Goal: Check status: Check status

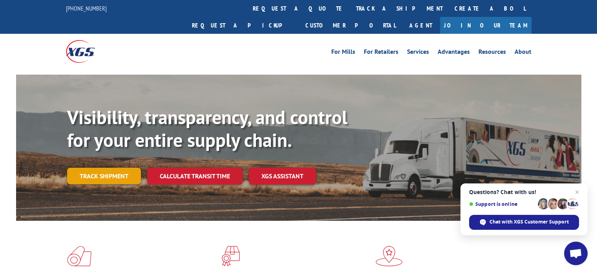
click at [115, 168] on link "Track shipment" at bounding box center [104, 176] width 74 height 16
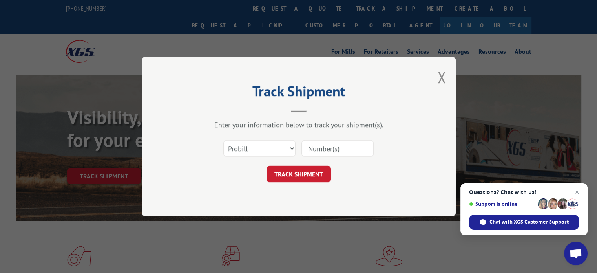
click at [332, 152] on input at bounding box center [337, 148] width 72 height 16
paste input "17563588"
type input "17563588"
click at [302, 171] on button "TRACK SHIPMENT" at bounding box center [298, 174] width 64 height 16
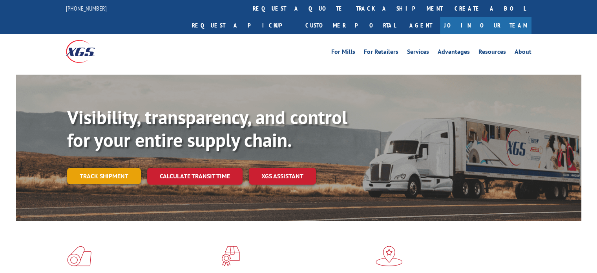
drag, startPoint x: 0, startPoint y: 0, endPoint x: 104, endPoint y: 164, distance: 194.0
click at [104, 168] on link "Track shipment" at bounding box center [104, 176] width 74 height 16
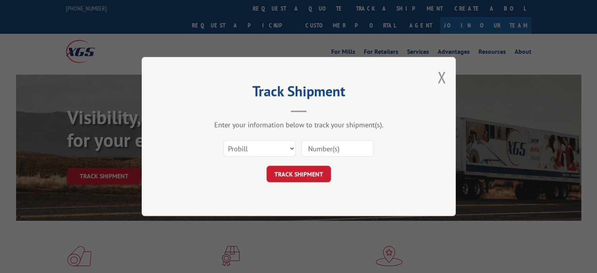
click at [312, 148] on input at bounding box center [337, 148] width 72 height 16
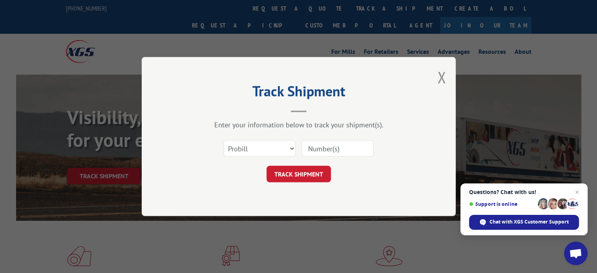
paste input "17563588"
type input "17563588"
click at [304, 175] on button "TRACK SHIPMENT" at bounding box center [298, 174] width 64 height 16
